Goal: Navigation & Orientation: Find specific page/section

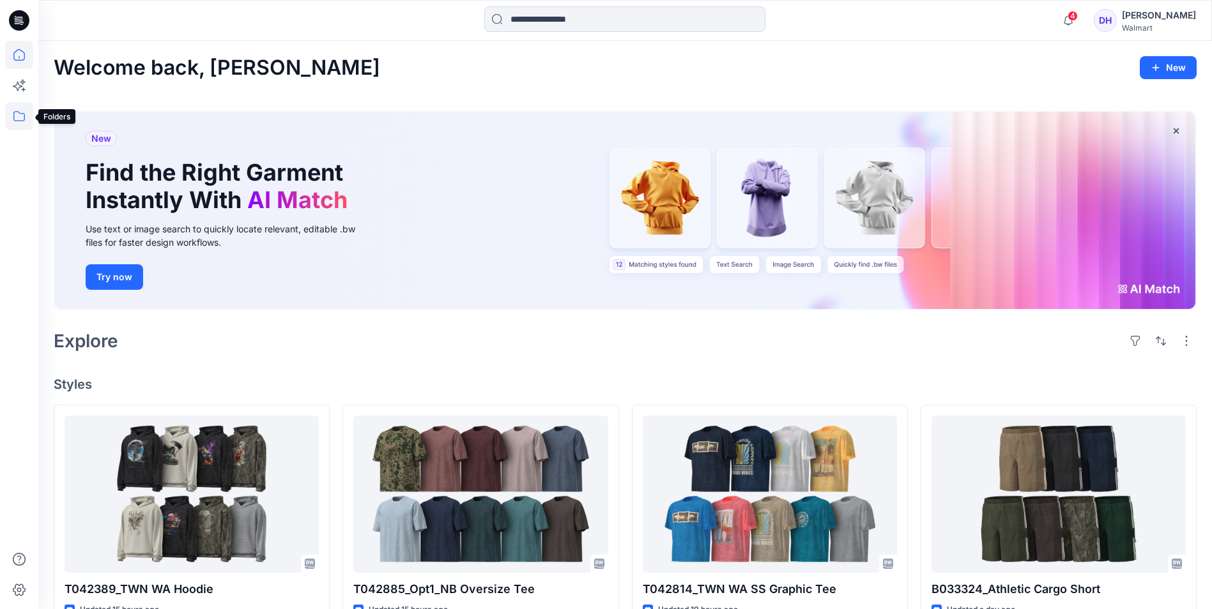
click at [20, 116] on icon at bounding box center [19, 116] width 28 height 28
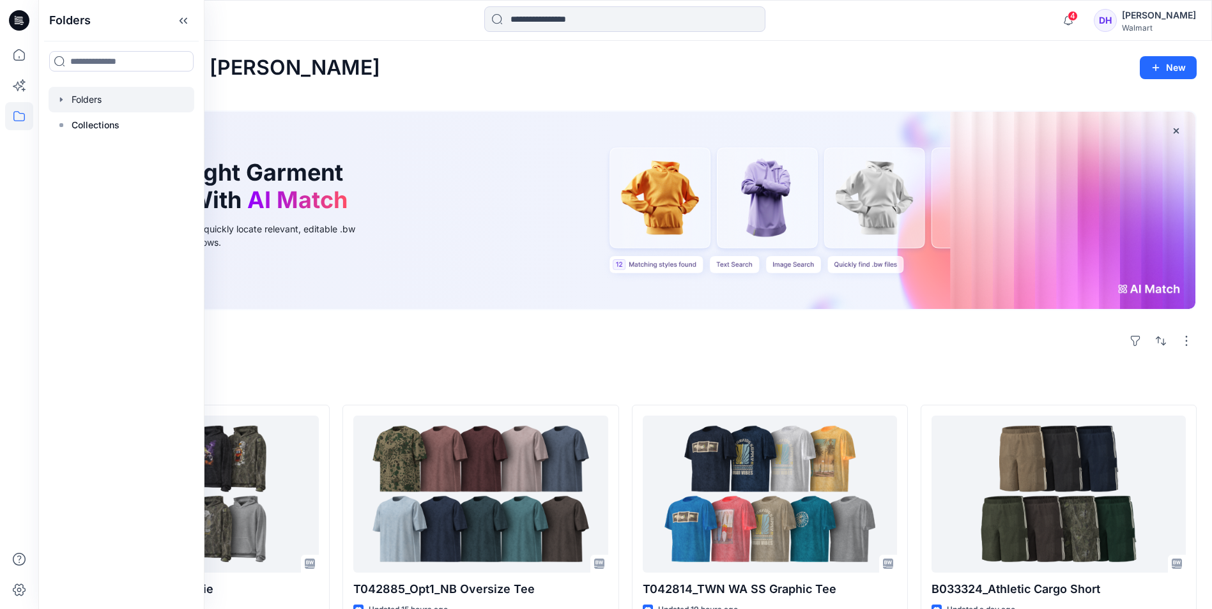
click at [90, 95] on div at bounding box center [122, 100] width 146 height 26
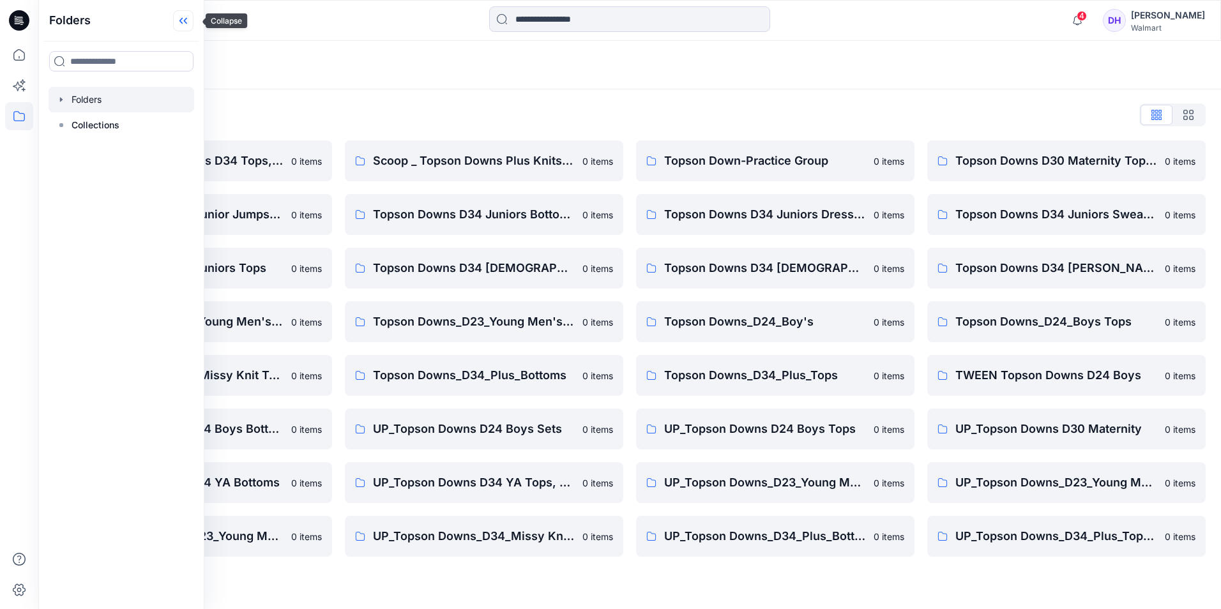
click at [188, 20] on icon at bounding box center [183, 20] width 20 height 21
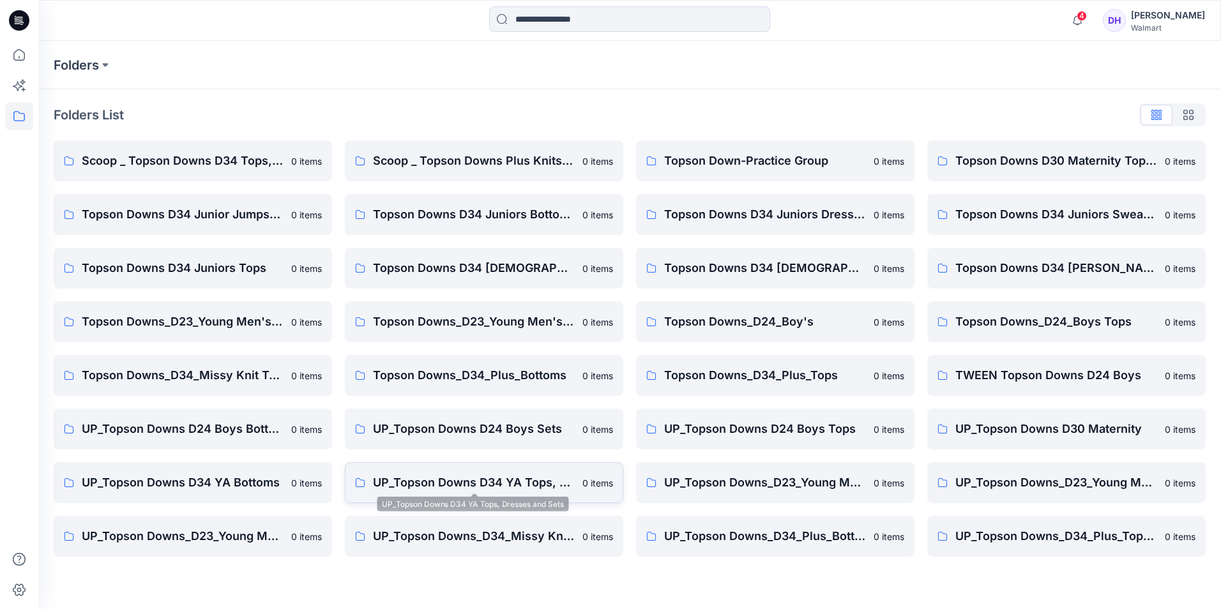
click at [544, 484] on p "UP_Topson Downs D34 YA Tops, Dresses and Sets" at bounding box center [474, 483] width 202 height 18
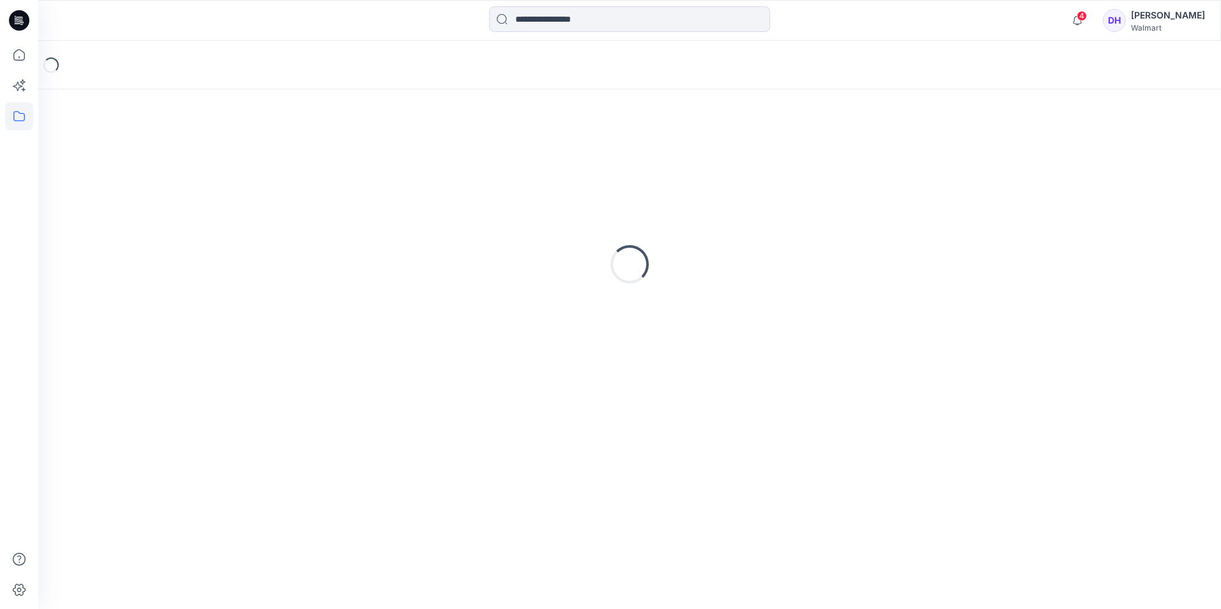
click at [544, 484] on div "Loading..." at bounding box center [629, 349] width 1183 height 520
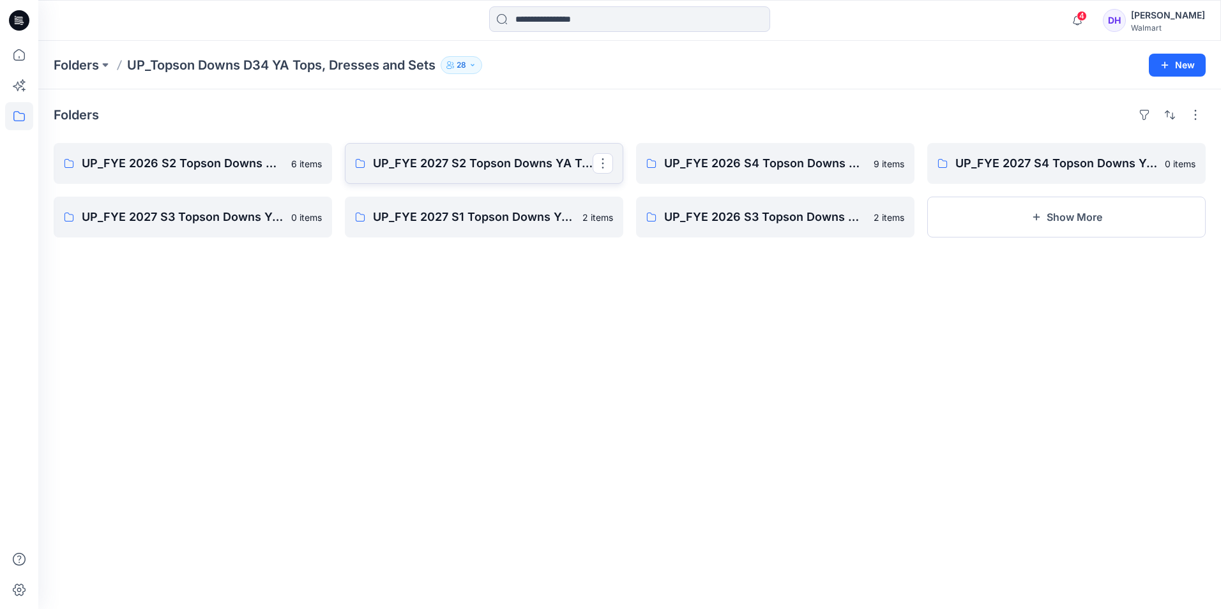
click at [531, 177] on link "UP_FYE 2027 S2 Topson Downs YA Tops, Dresses and Sets" at bounding box center [484, 163] width 279 height 41
